Goal: Navigation & Orientation: Go to known website

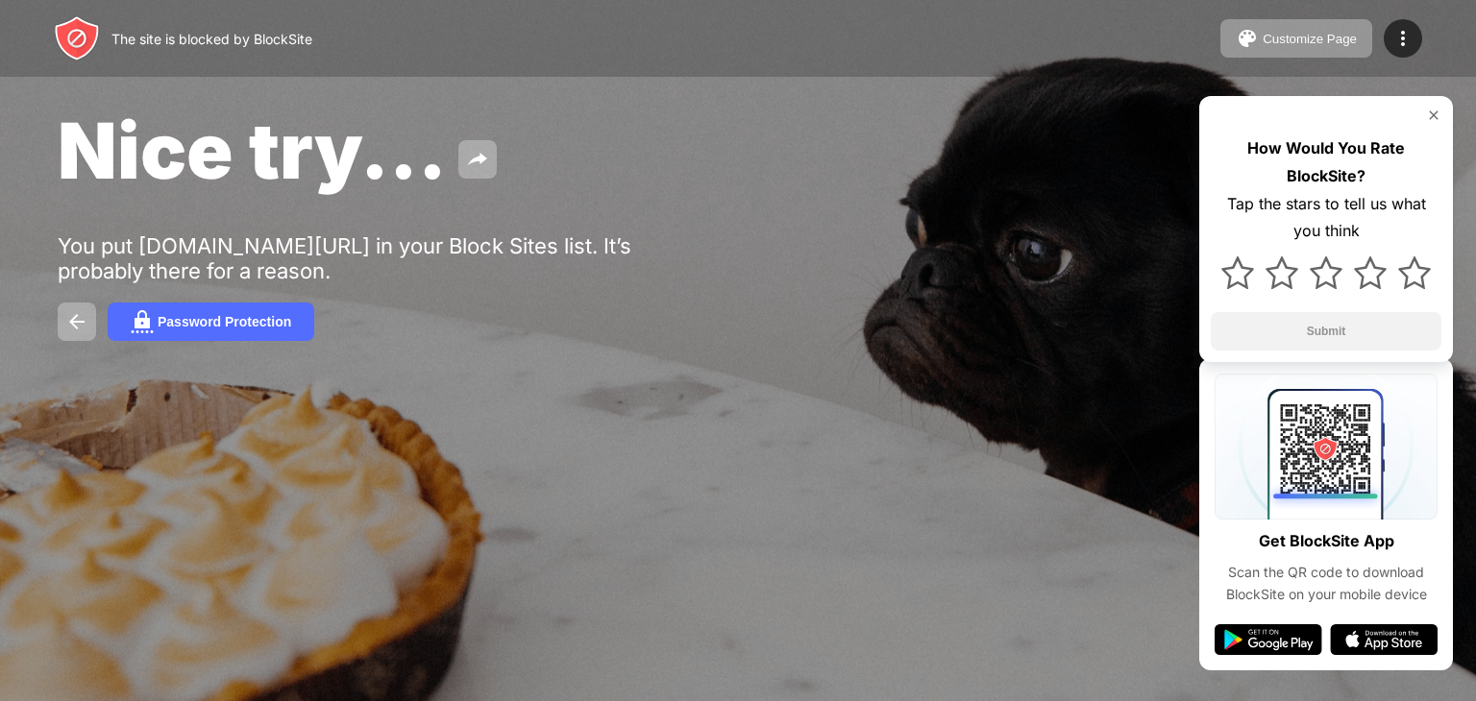
drag, startPoint x: 0, startPoint y: 91, endPoint x: 151, endPoint y: 137, distance: 157.8
click at [151, 137] on div "Nice try... You put dashboard.pretestplus.co.uk/child/52314/test/ps-OkYfrpkB in…" at bounding box center [738, 222] width 1476 height 445
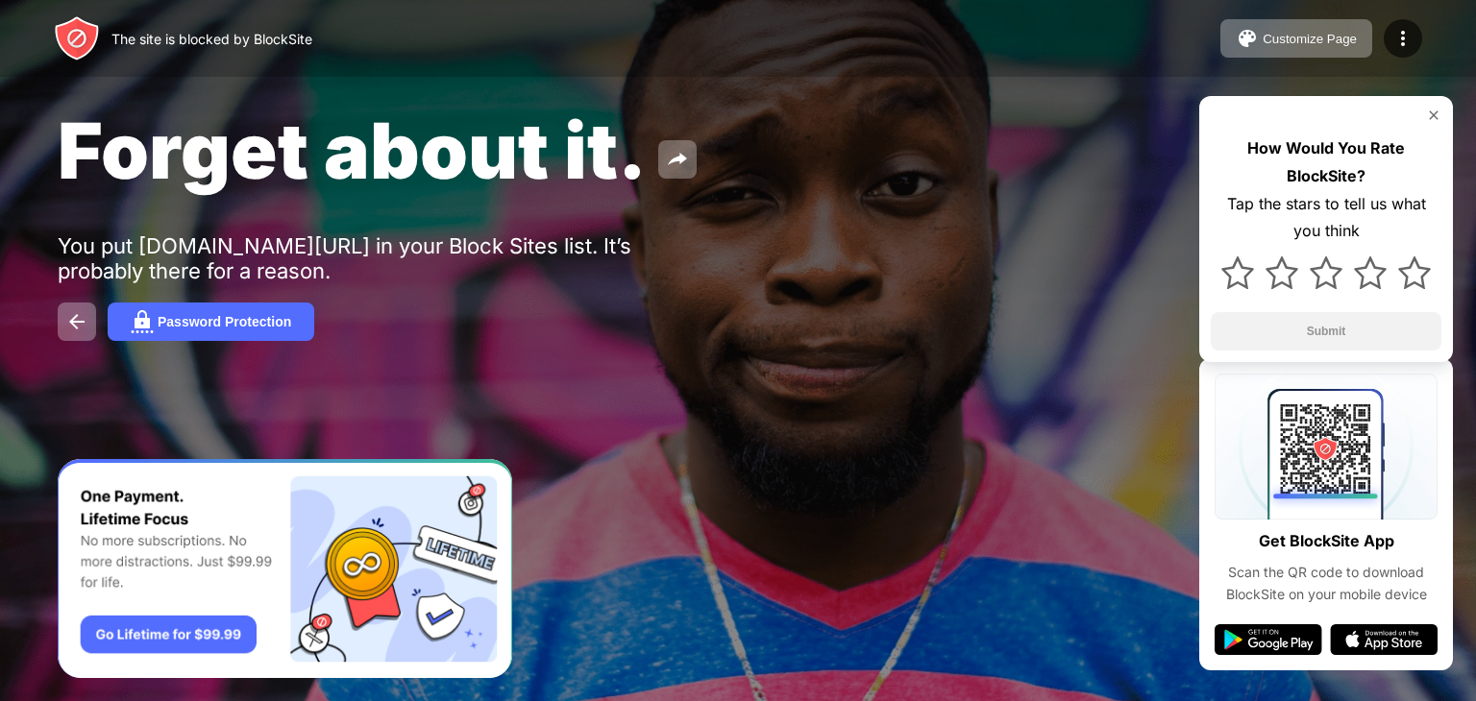
click at [207, 46] on div "The site is blocked by BlockSite" at bounding box center [183, 38] width 258 height 46
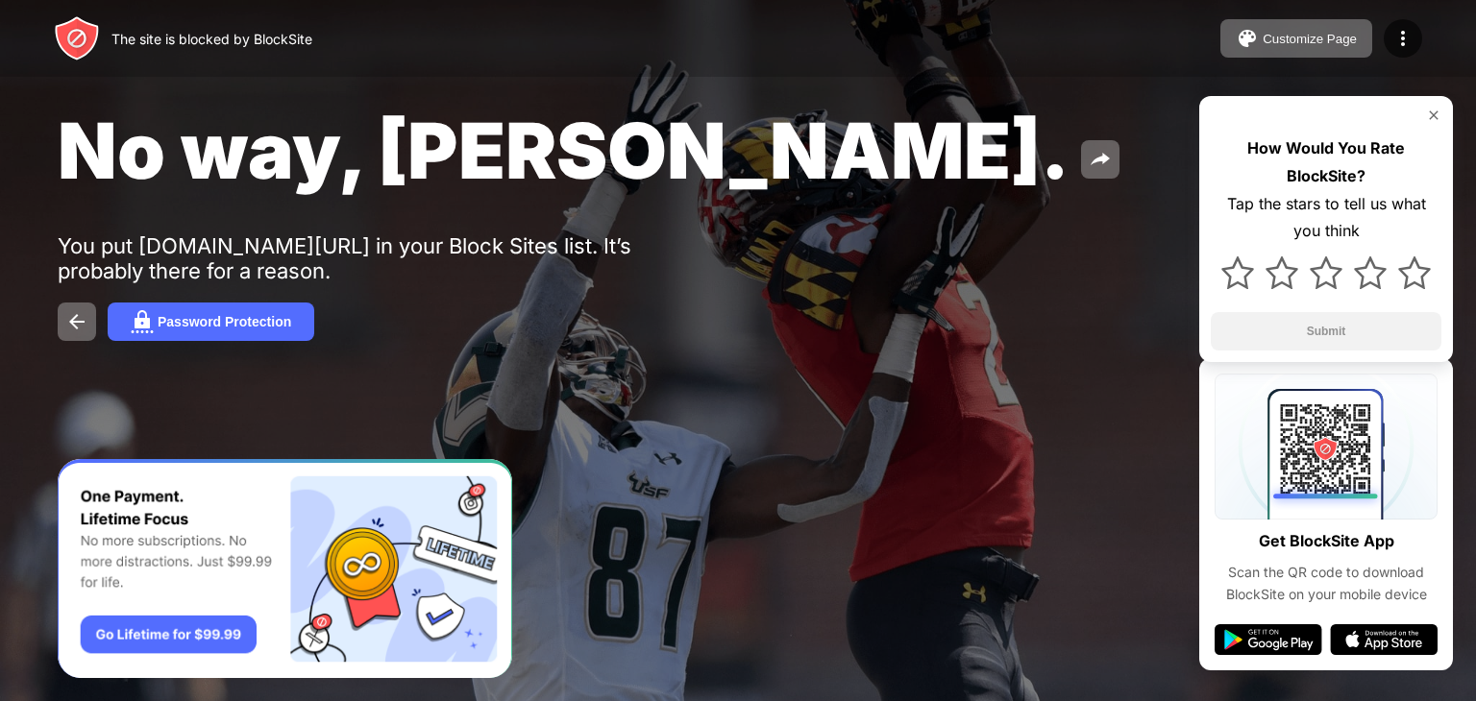
click at [1435, 115] on img at bounding box center [1433, 115] width 15 height 15
